Goal: Information Seeking & Learning: Learn about a topic

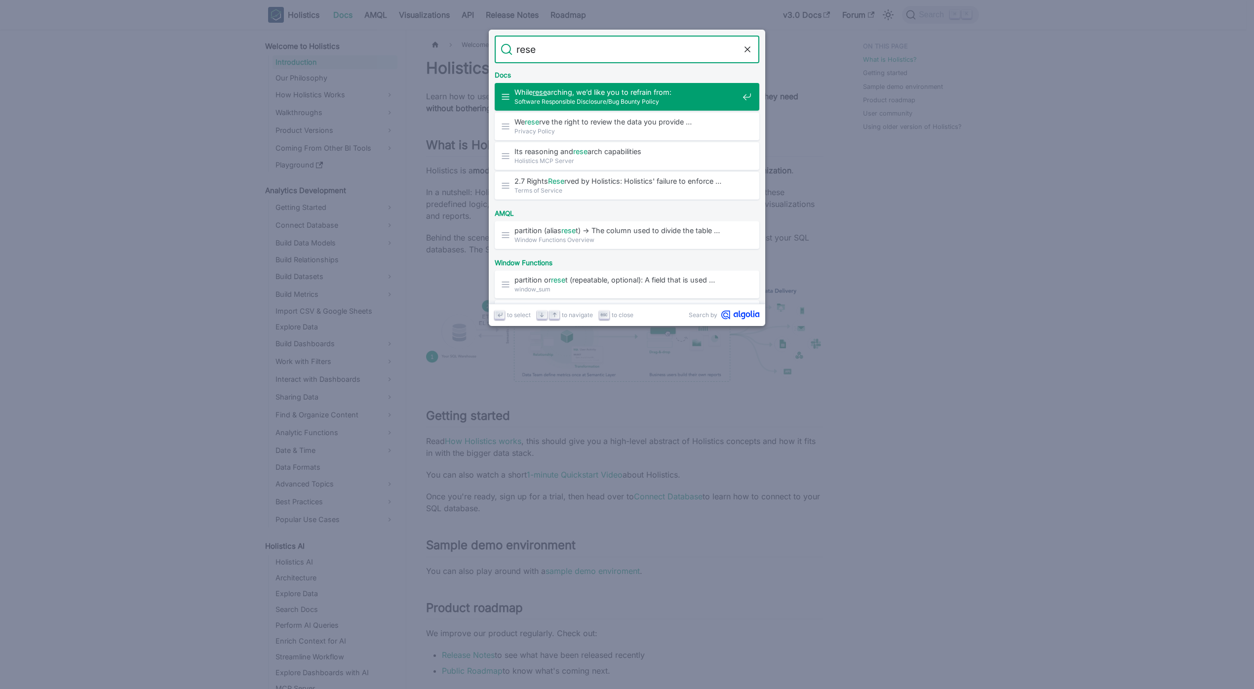
type input "reset"
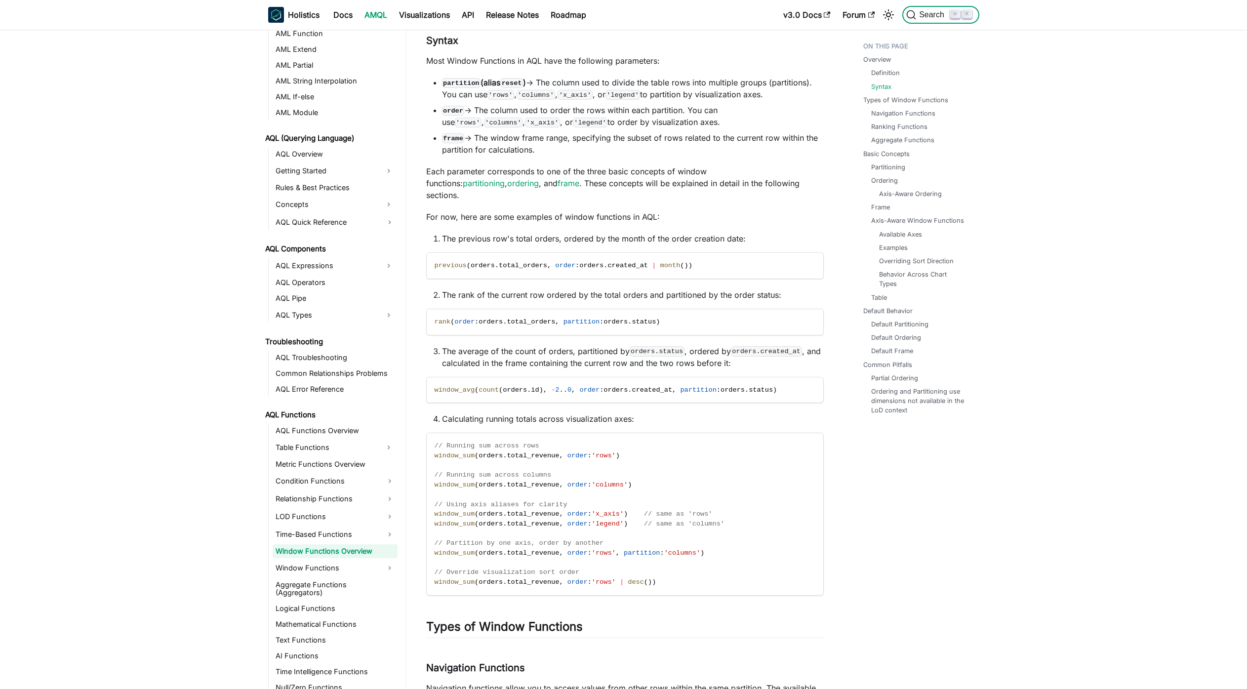
scroll to position [338, 0]
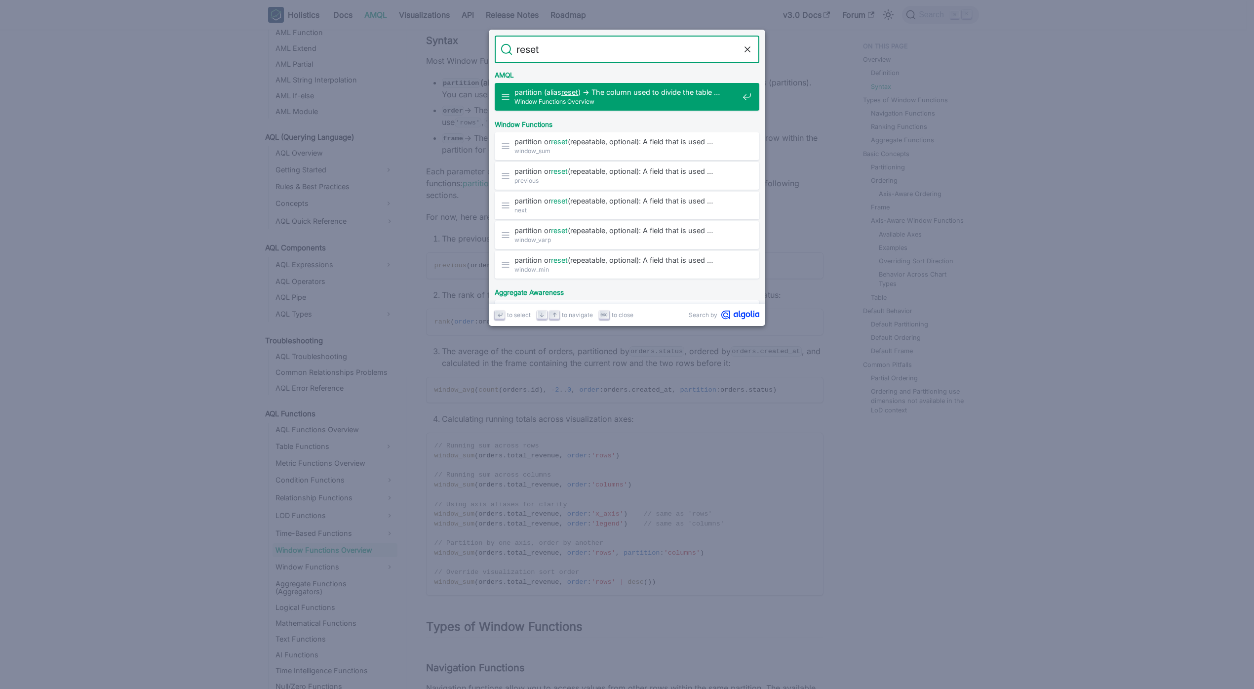
type input "reset"
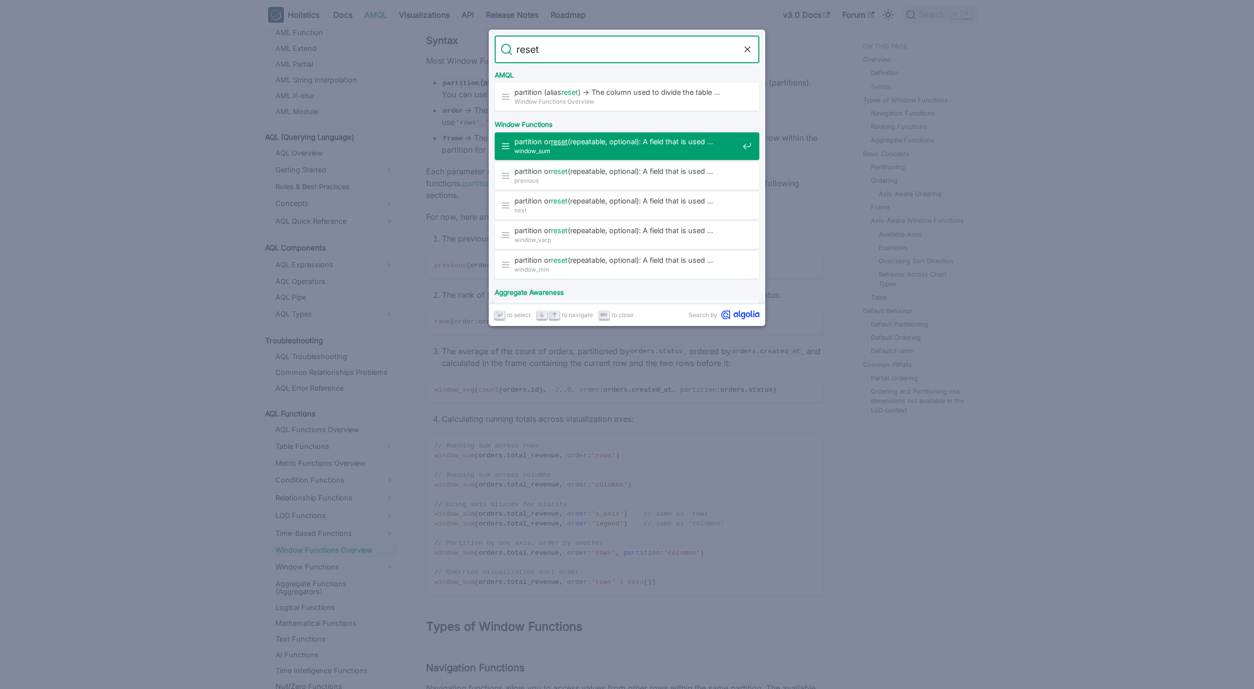
click at [604, 153] on span "window_sum" at bounding box center [627, 150] width 224 height 9
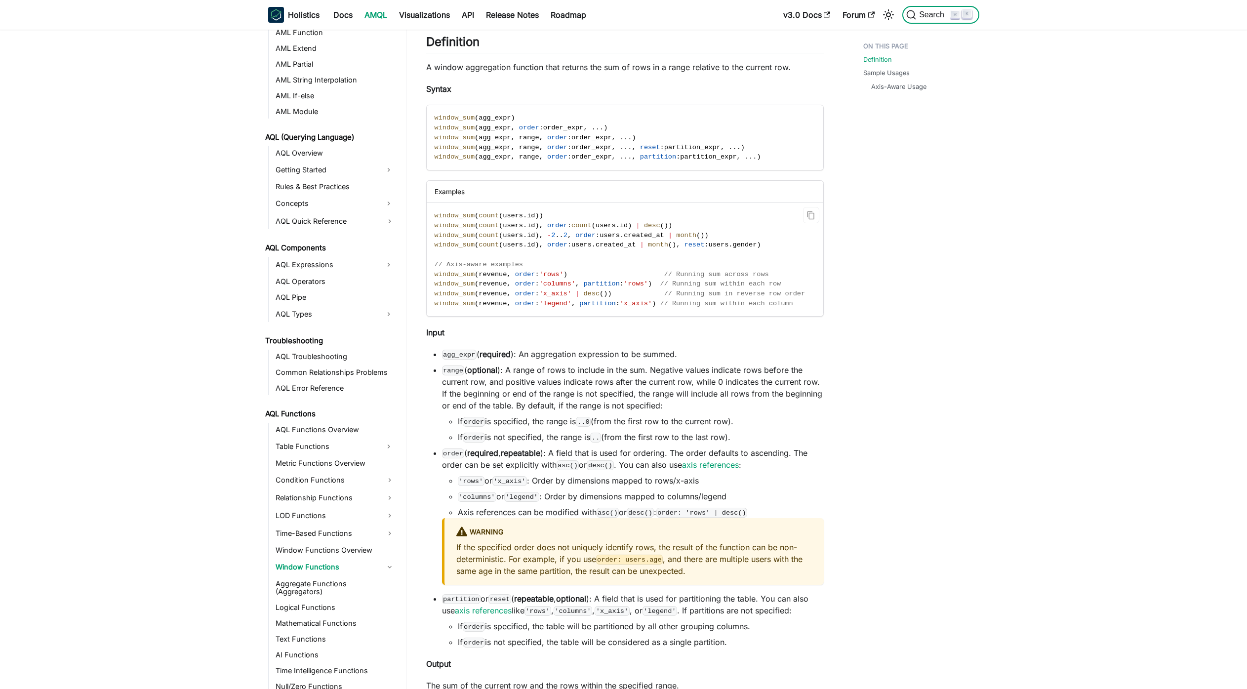
scroll to position [356, 0]
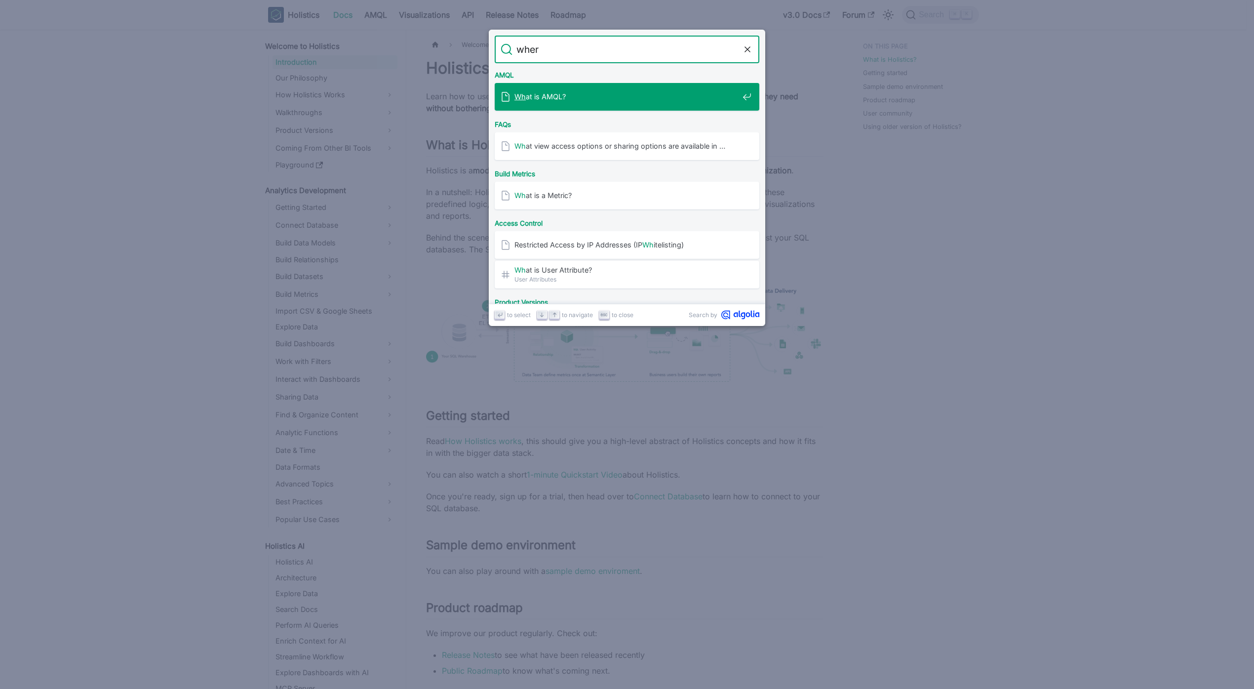
type input "where"
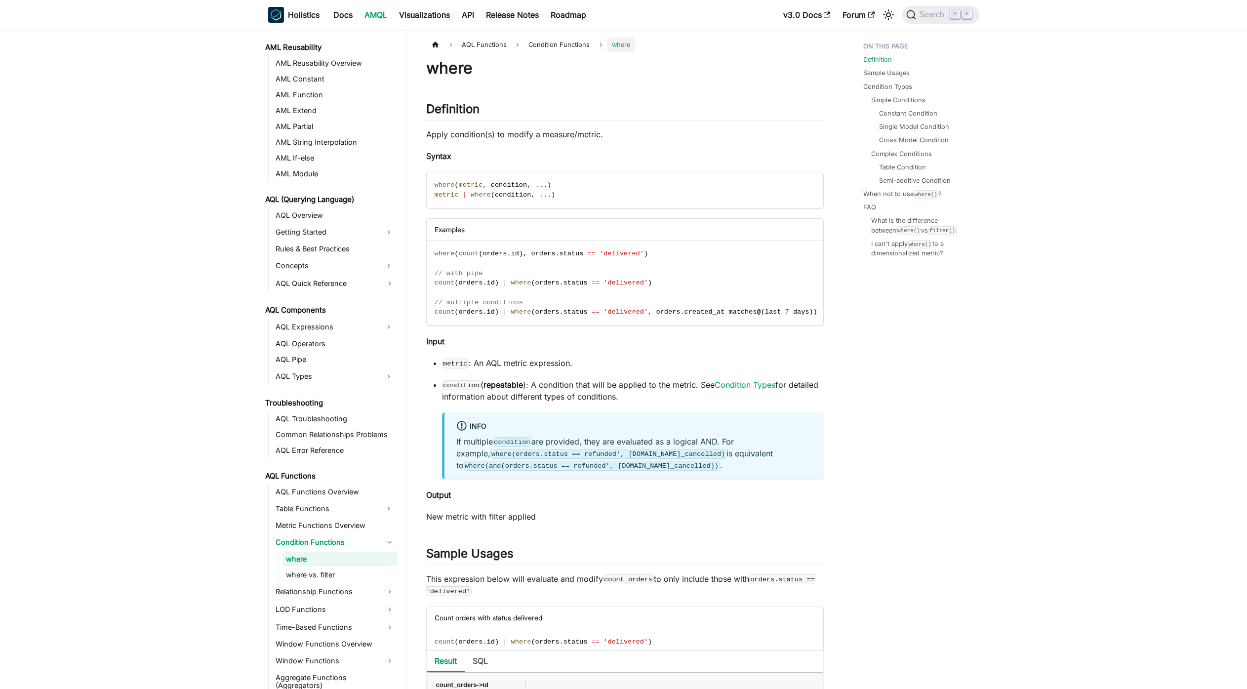
scroll to position [284, 0]
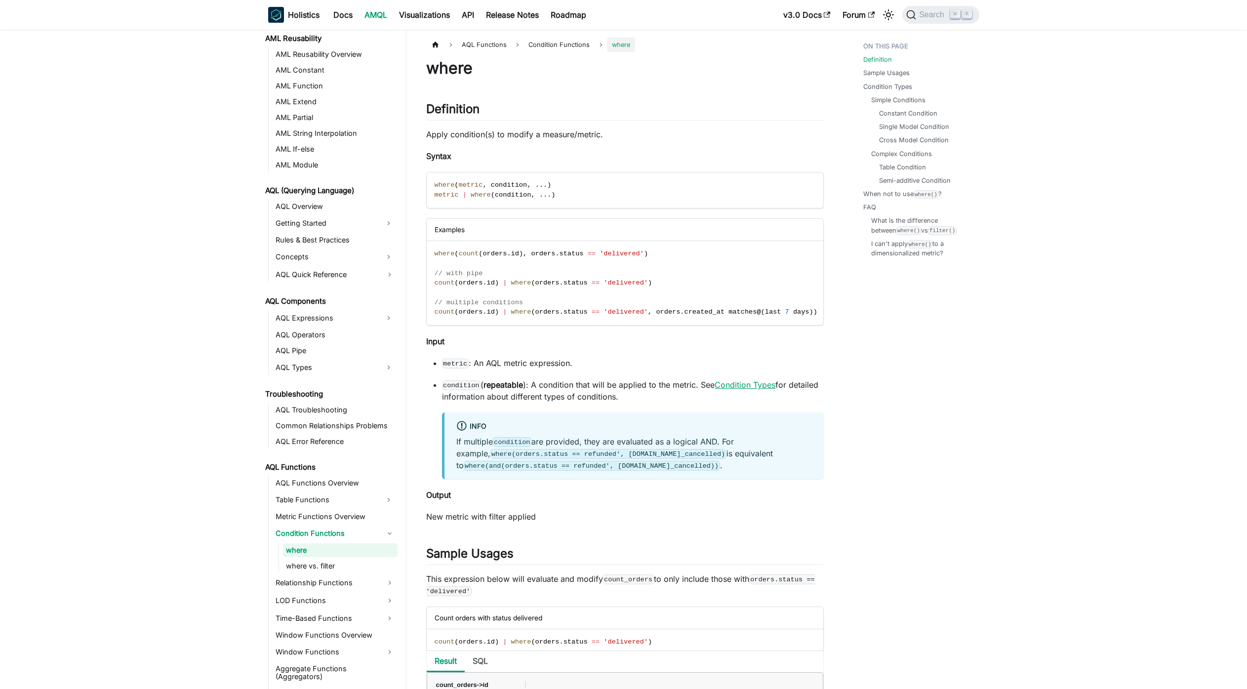
click at [761, 389] on link "Condition Types" at bounding box center [745, 385] width 61 height 10
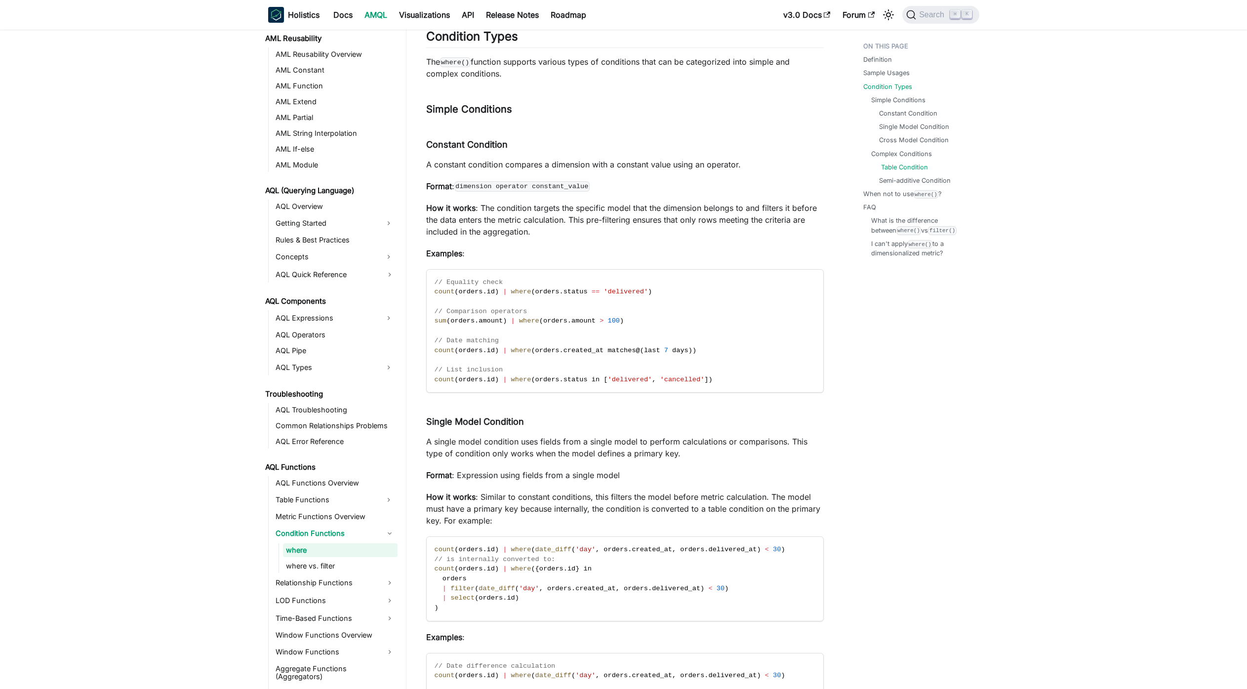
click at [917, 168] on link "Table Condition" at bounding box center [904, 166] width 47 height 9
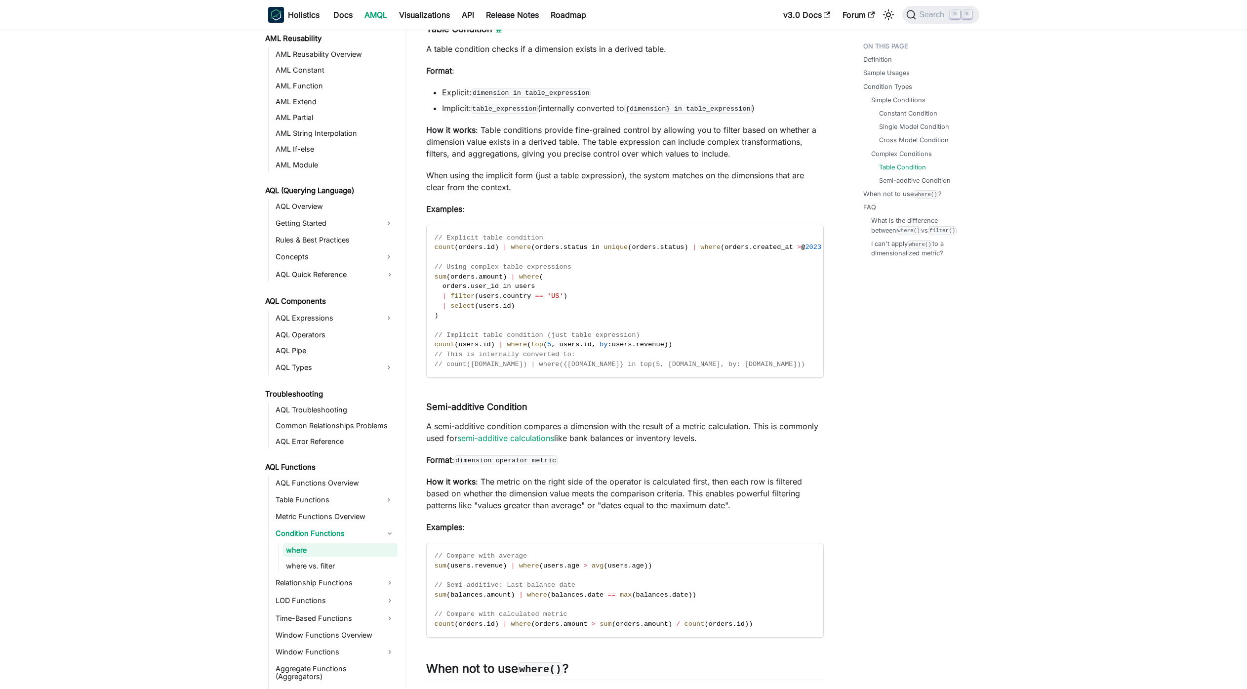
click at [495, 34] on link "​" at bounding box center [496, 29] width 9 height 10
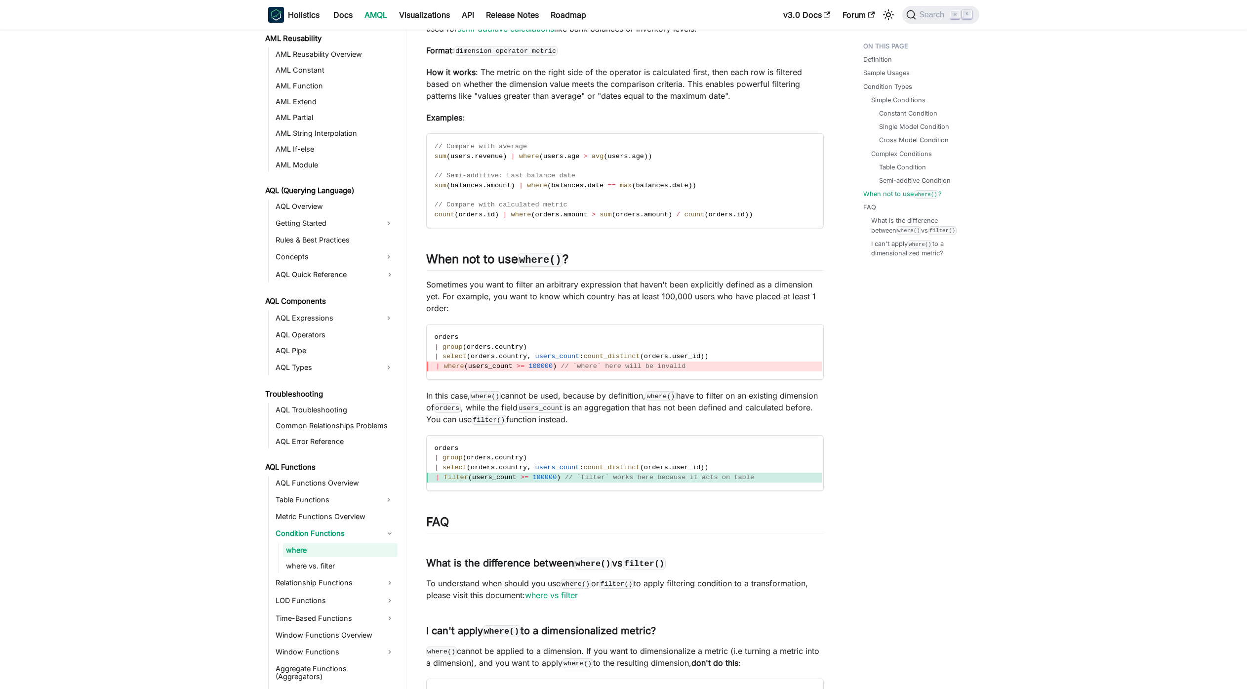
scroll to position [2948, 0]
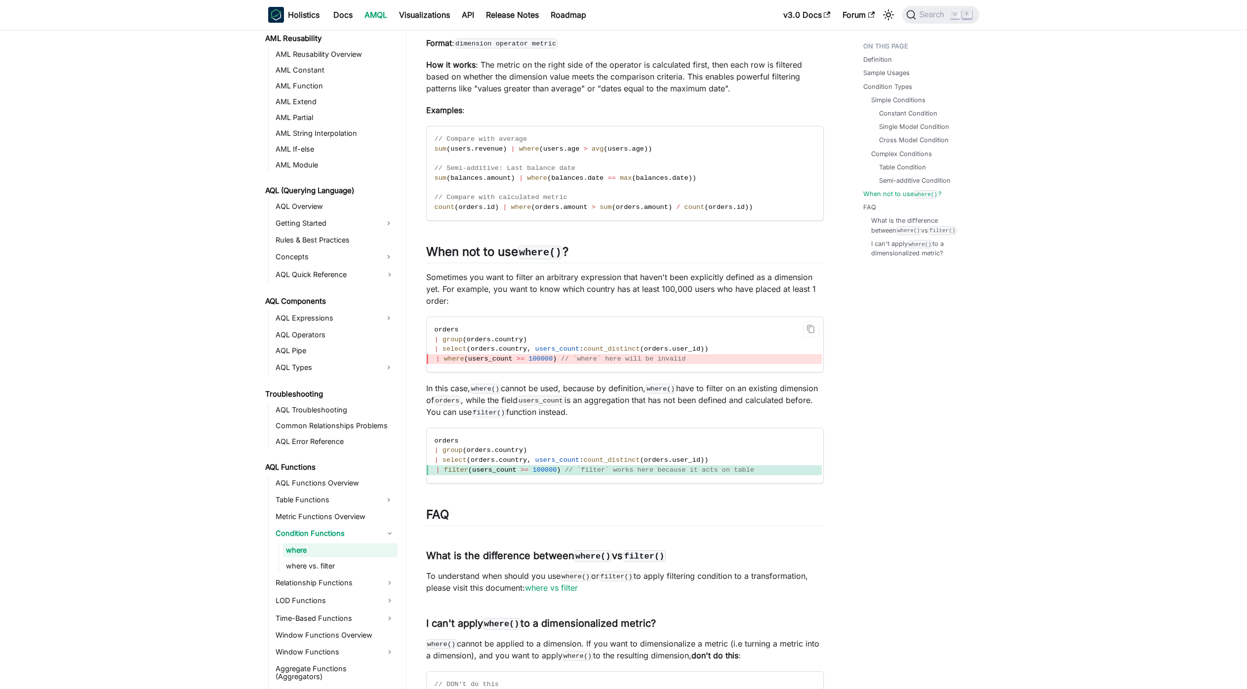
click at [671, 348] on code "orders | group ( orders . country ) | select ( orders . country , users_count :…" at bounding box center [624, 344] width 395 height 55
